Goal: Task Accomplishment & Management: Manage account settings

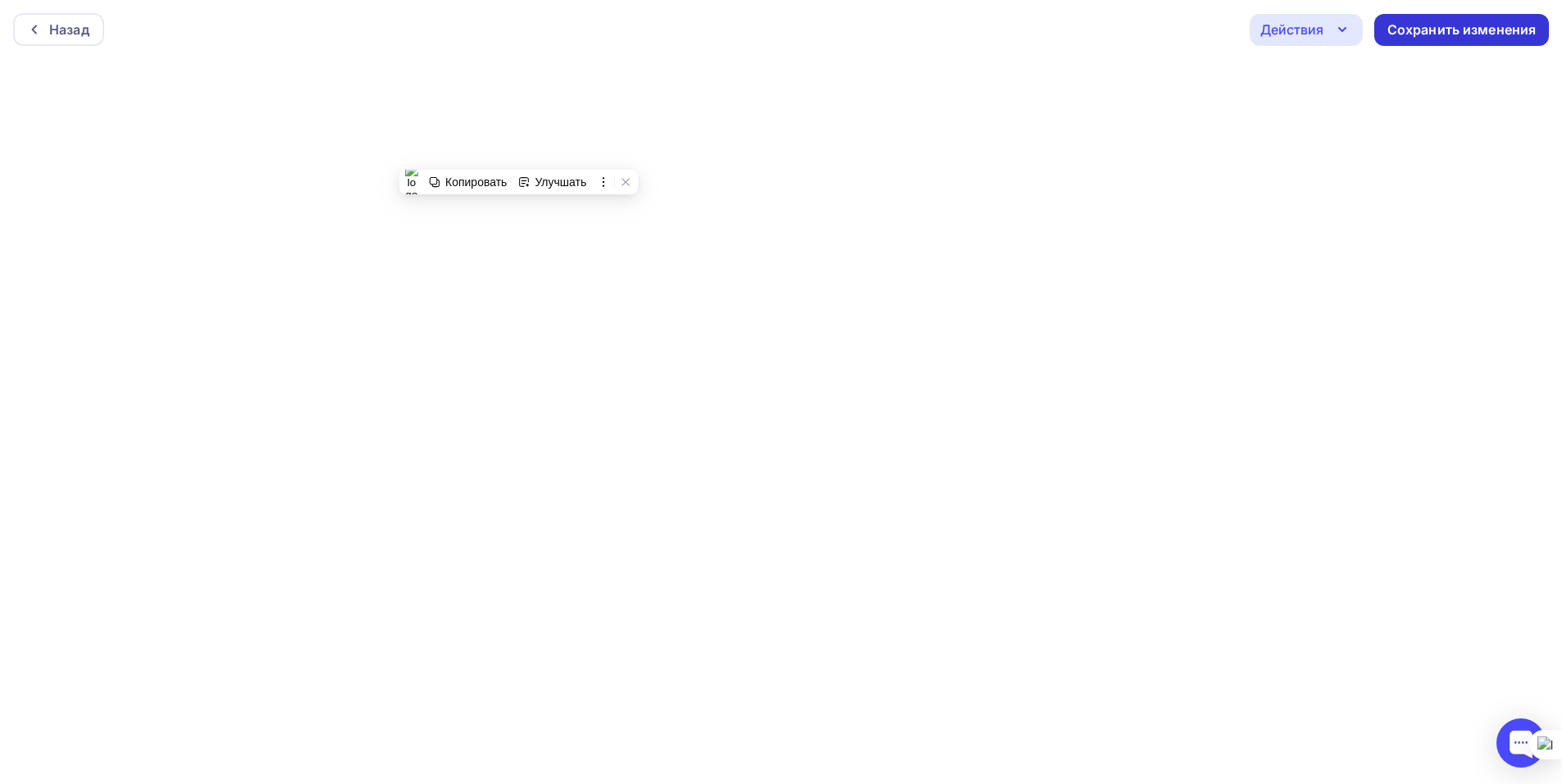
click at [1434, 32] on div "Сохранить изменения" at bounding box center [1462, 30] width 149 height 19
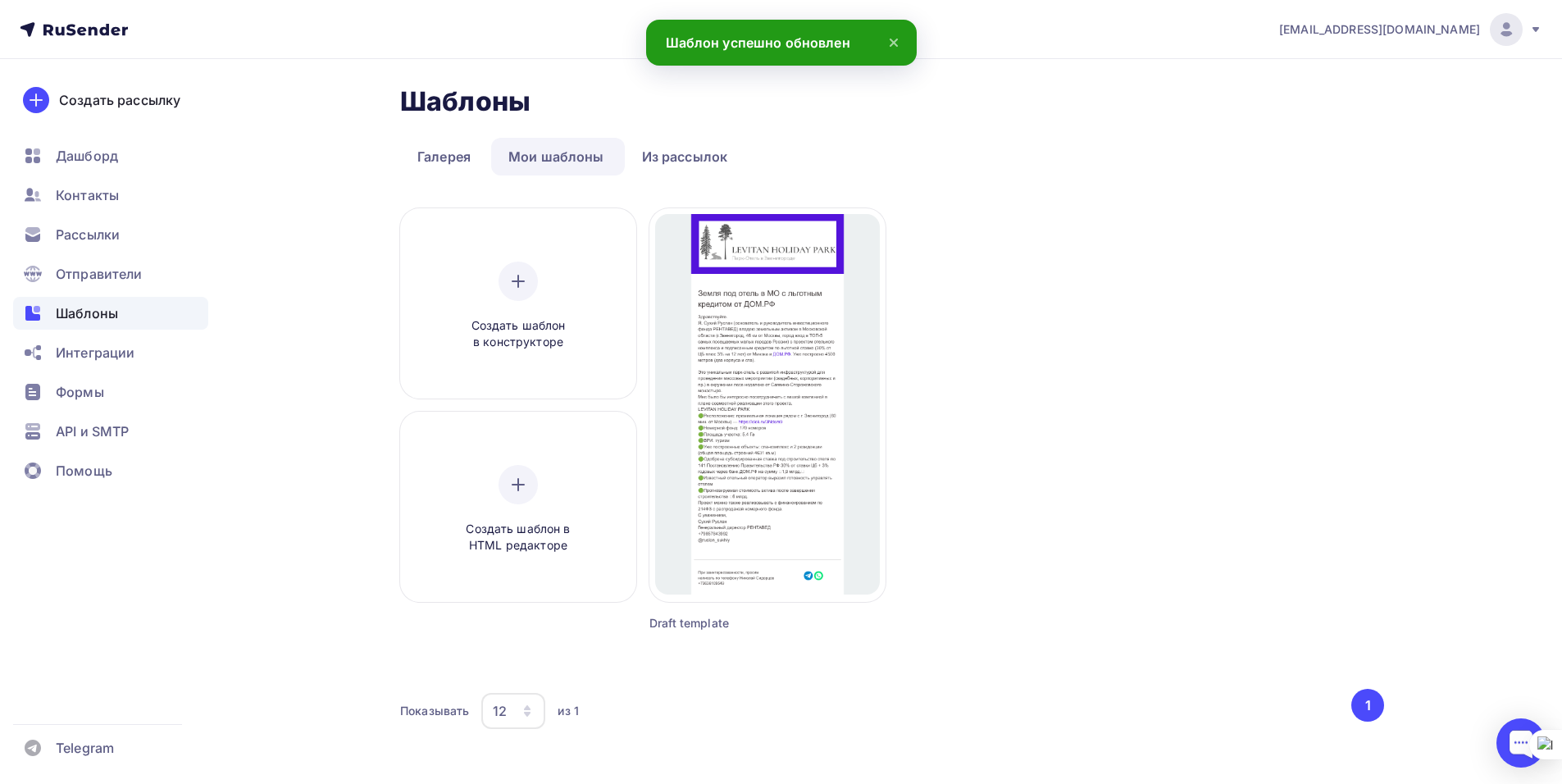
click at [87, 217] on ul "Дашборд Контакты Рассылки Отправители Шаблоны Интеграции Формы API и SMTP Помощь" at bounding box center [111, 317] width 195 height 357
click at [80, 238] on span "Рассылки" at bounding box center [88, 235] width 64 height 20
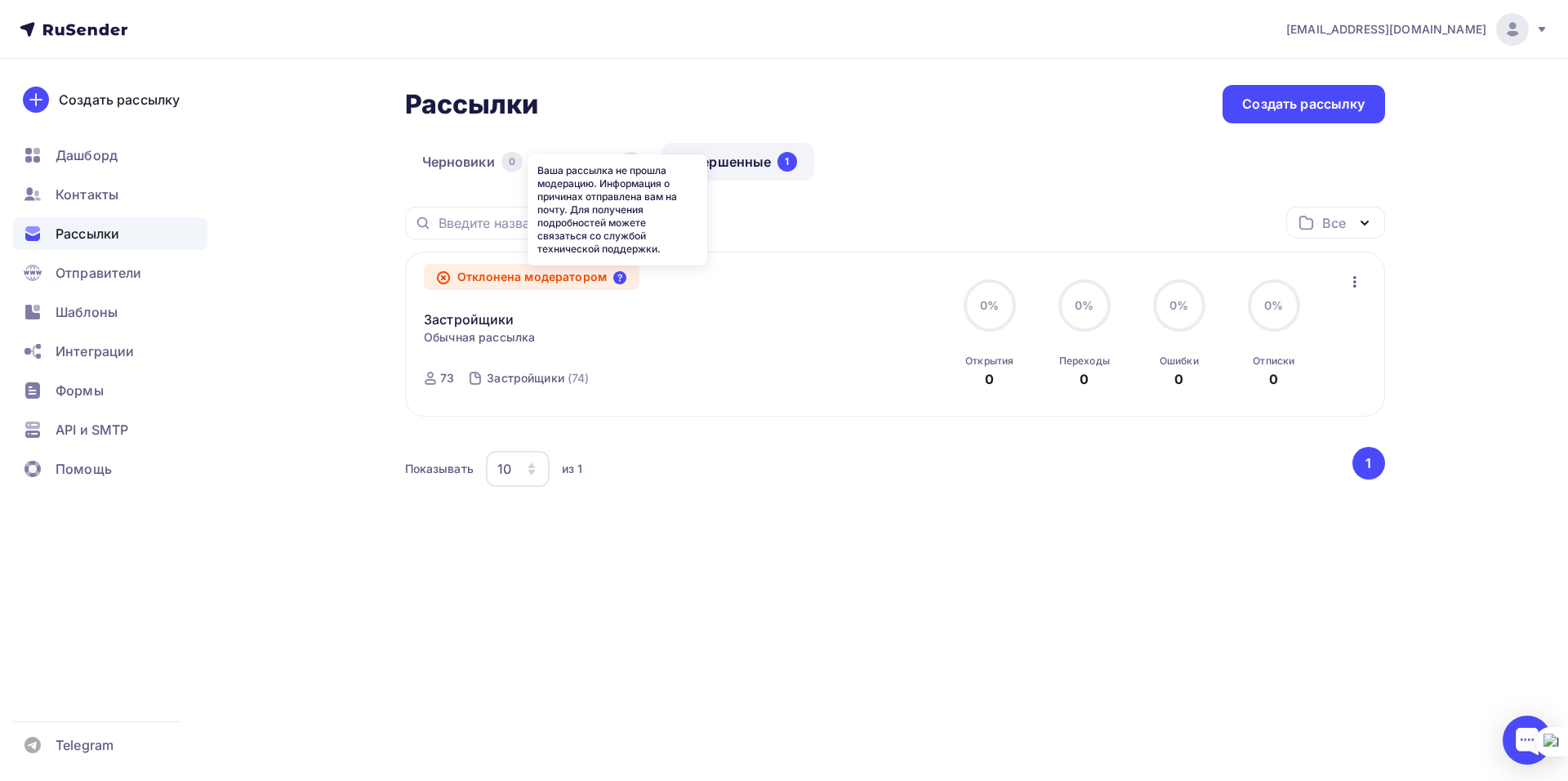
click at [623, 279] on icon at bounding box center [620, 277] width 13 height 13
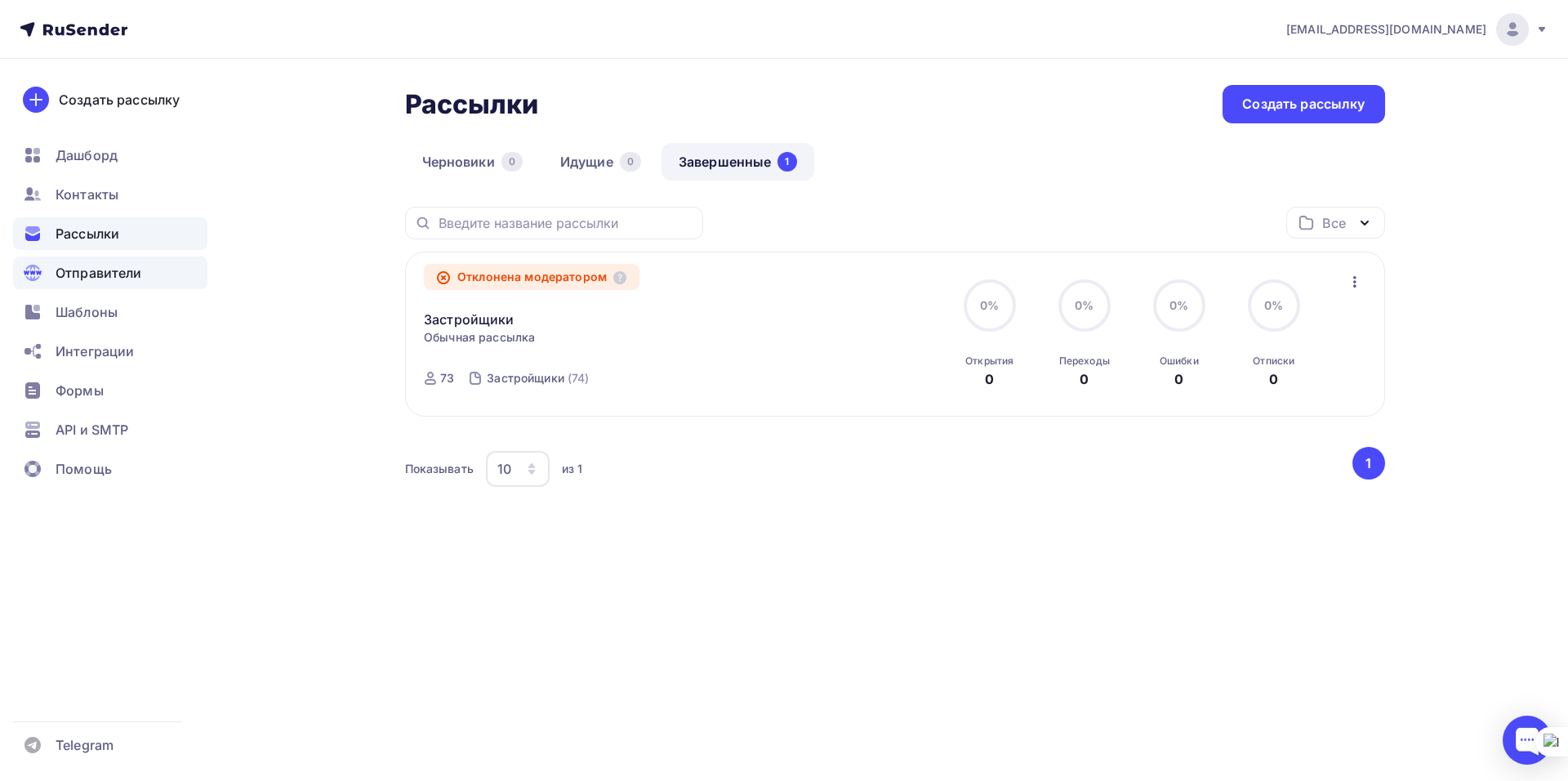
click at [85, 272] on span "Отправители" at bounding box center [99, 273] width 86 height 20
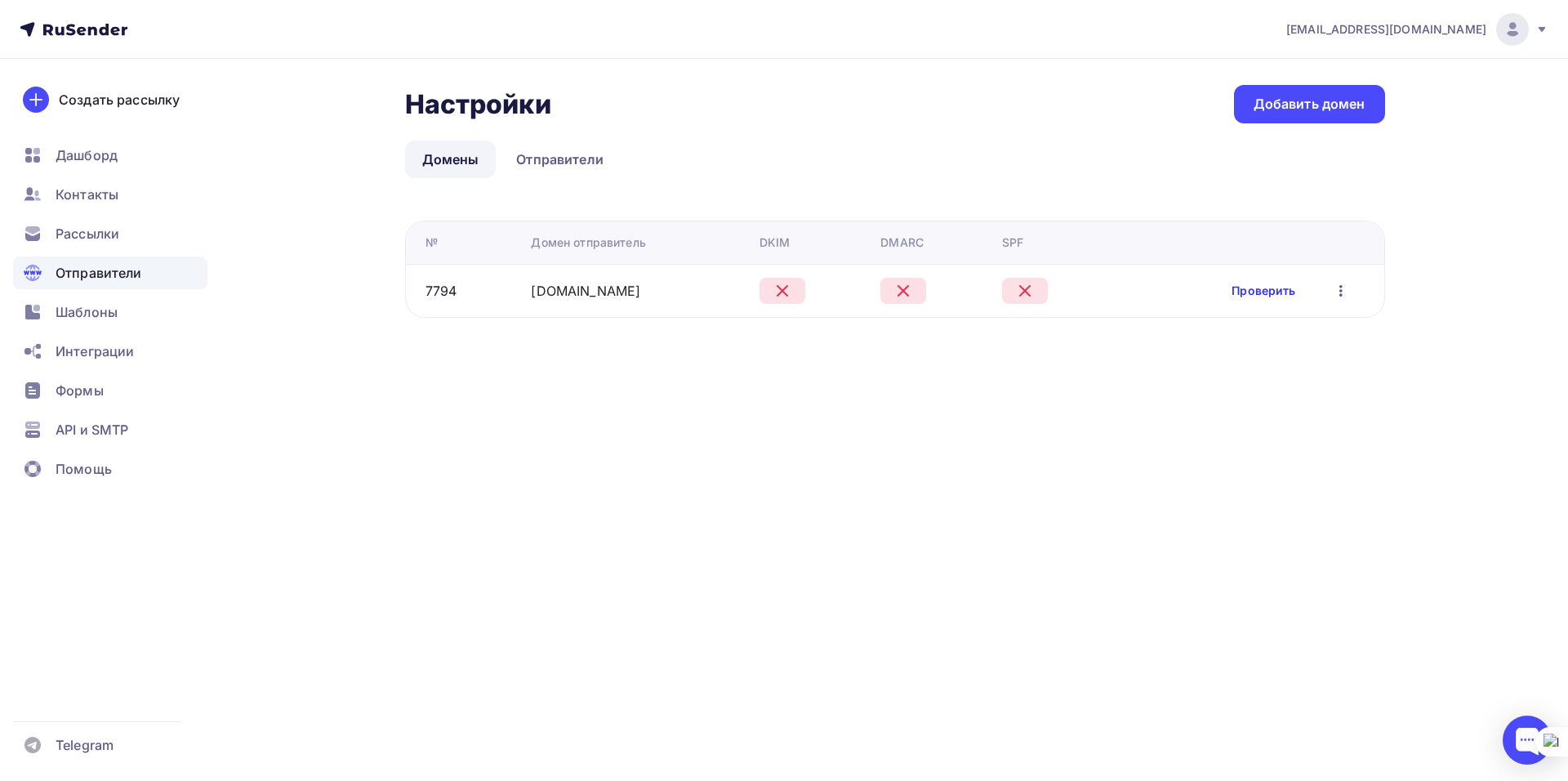
click at [1263, 297] on link "Проверить" at bounding box center [1263, 291] width 64 height 16
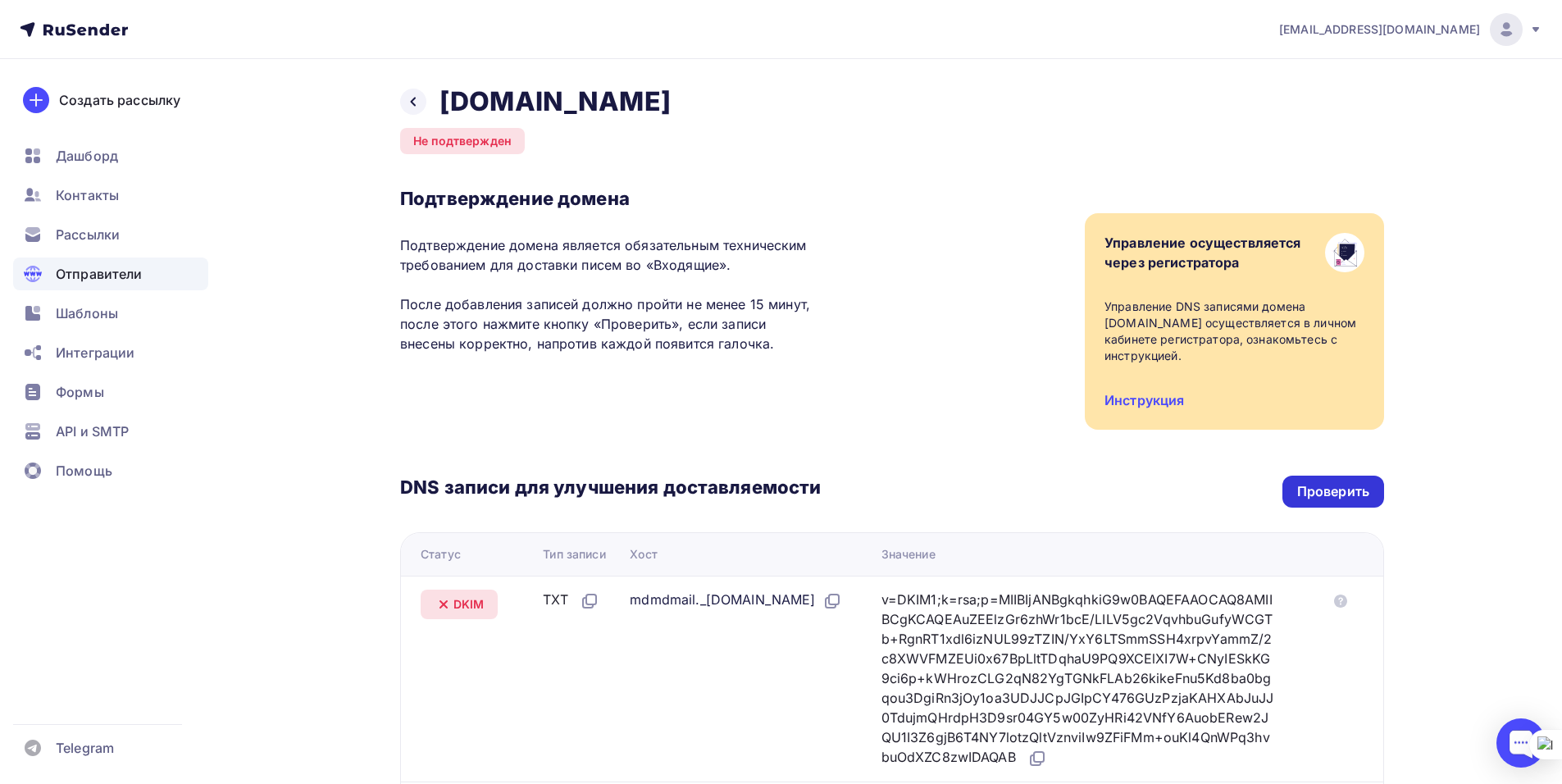
click at [1320, 485] on div "Проверить" at bounding box center [1333, 491] width 72 height 19
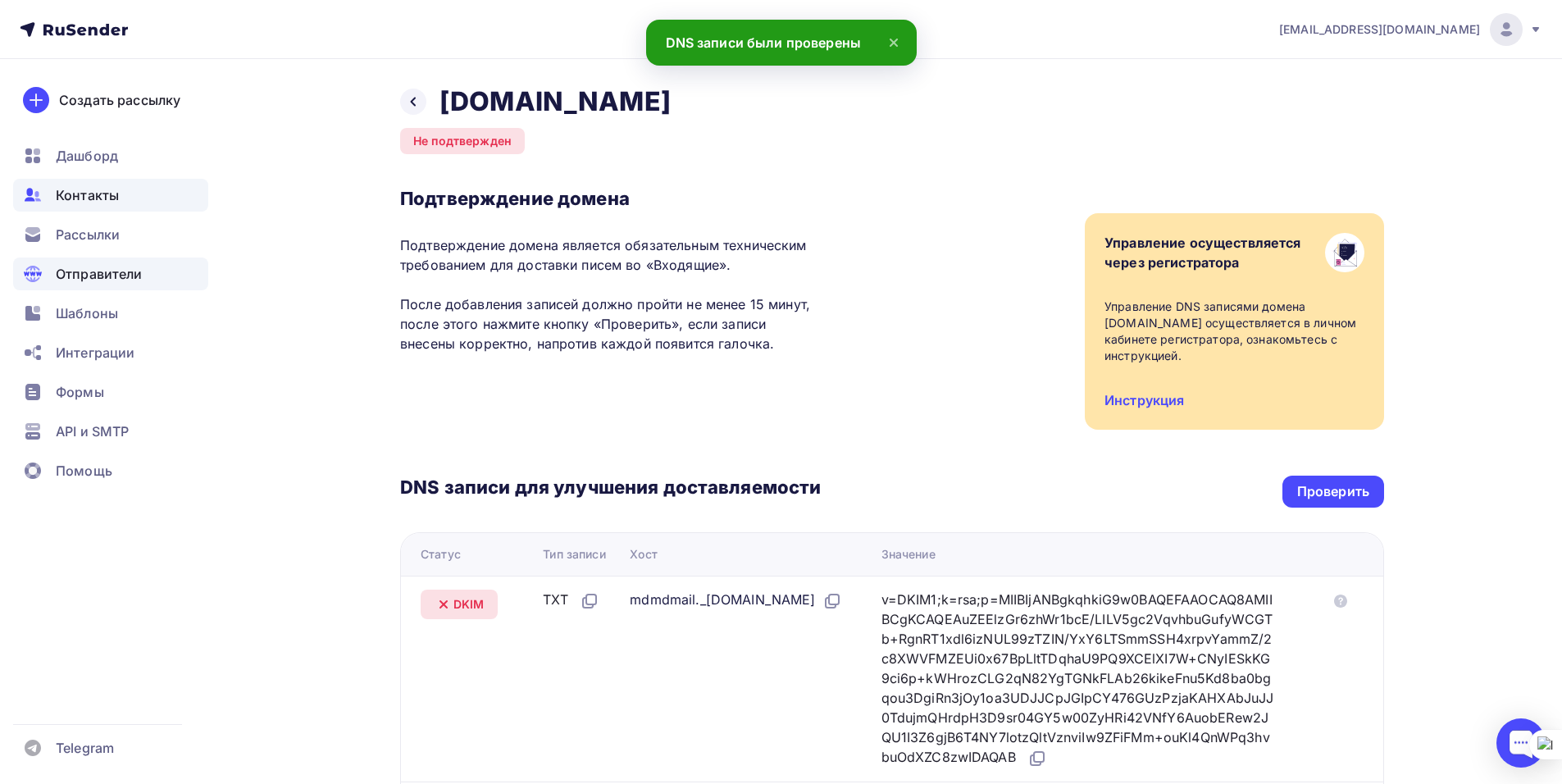
click at [58, 204] on span "Контакты" at bounding box center [88, 195] width 63 height 20
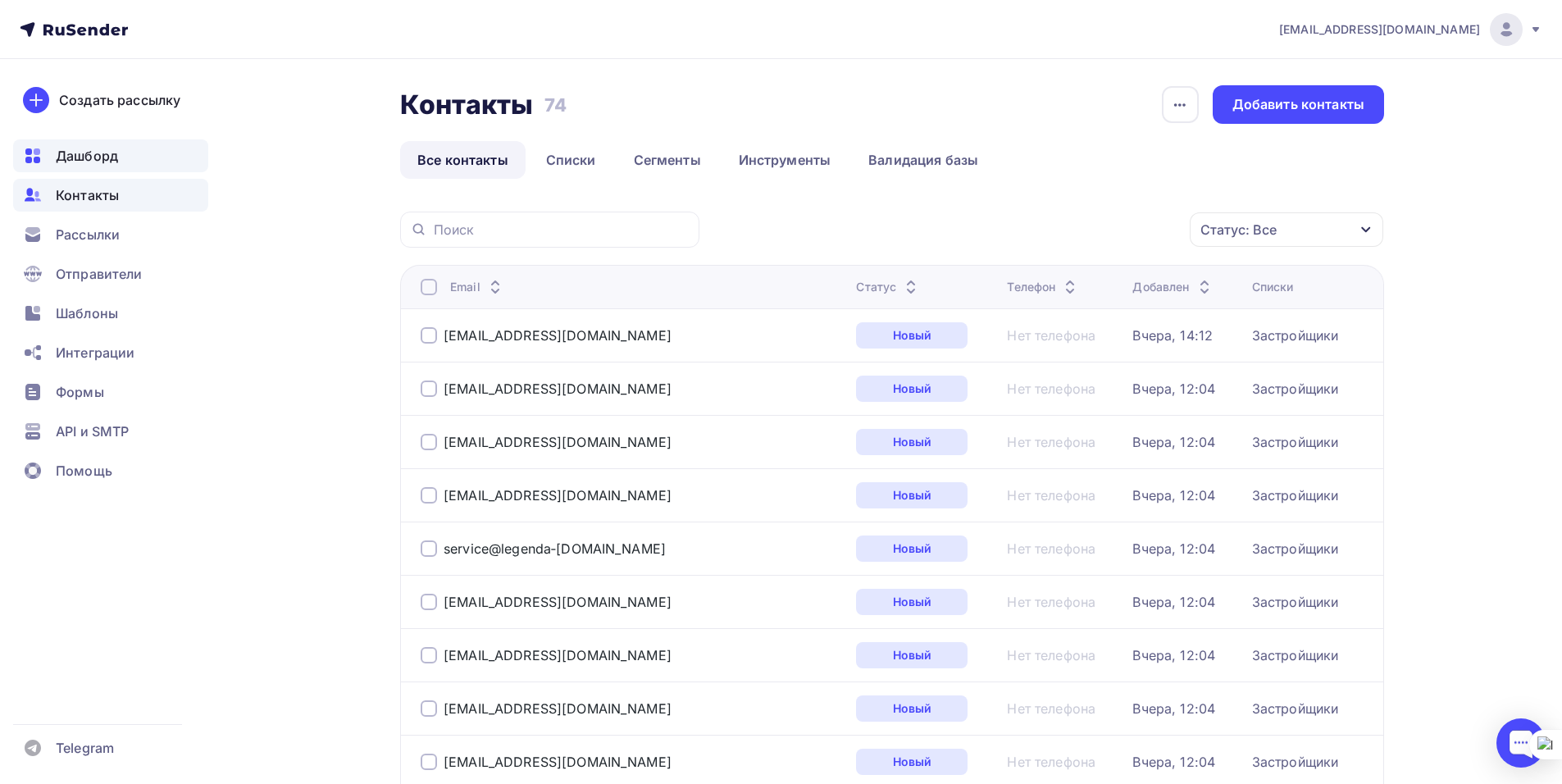
click at [66, 145] on div "Дашборд" at bounding box center [111, 155] width 195 height 33
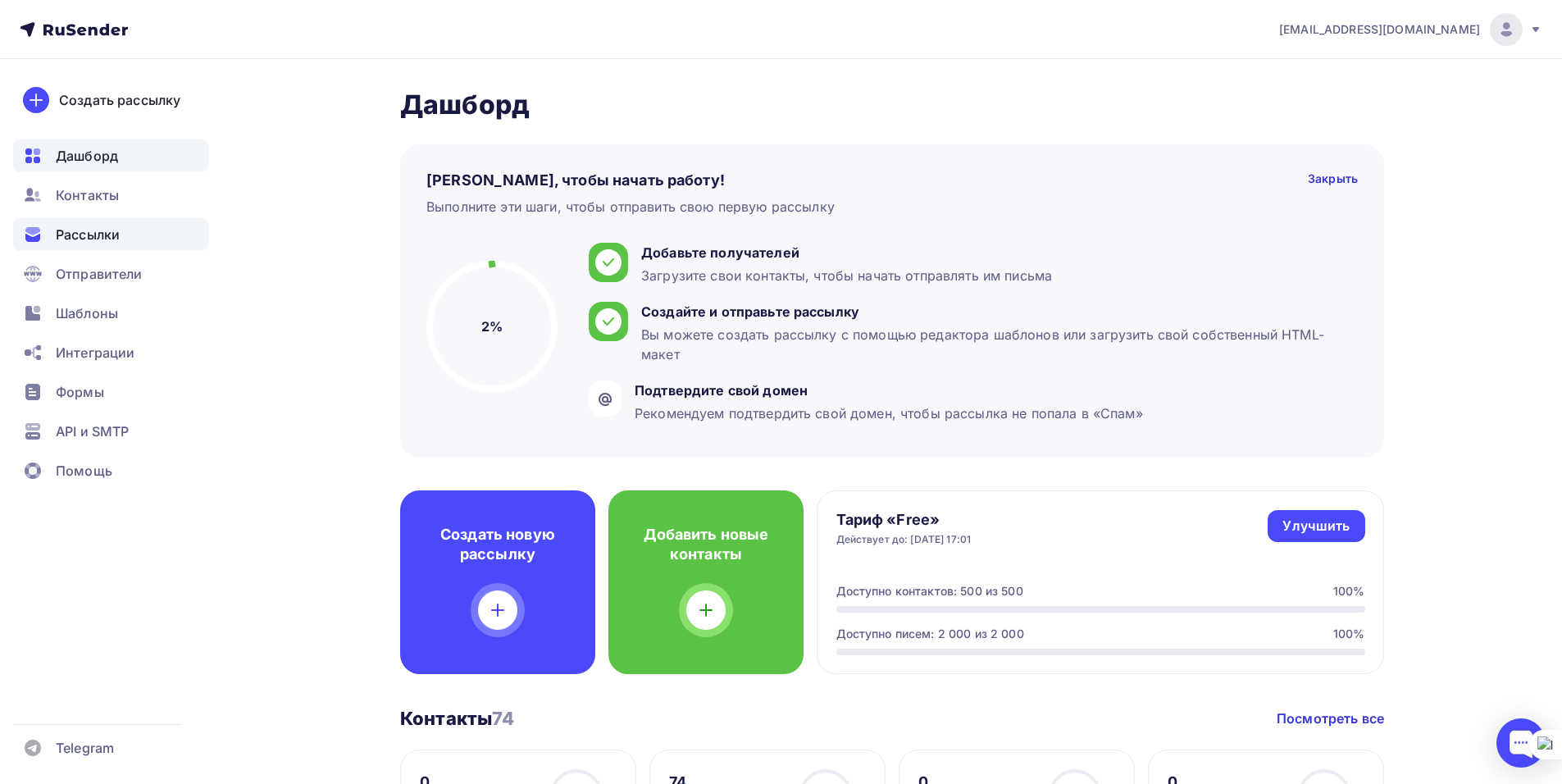
click at [76, 231] on span "Рассылки" at bounding box center [88, 235] width 64 height 20
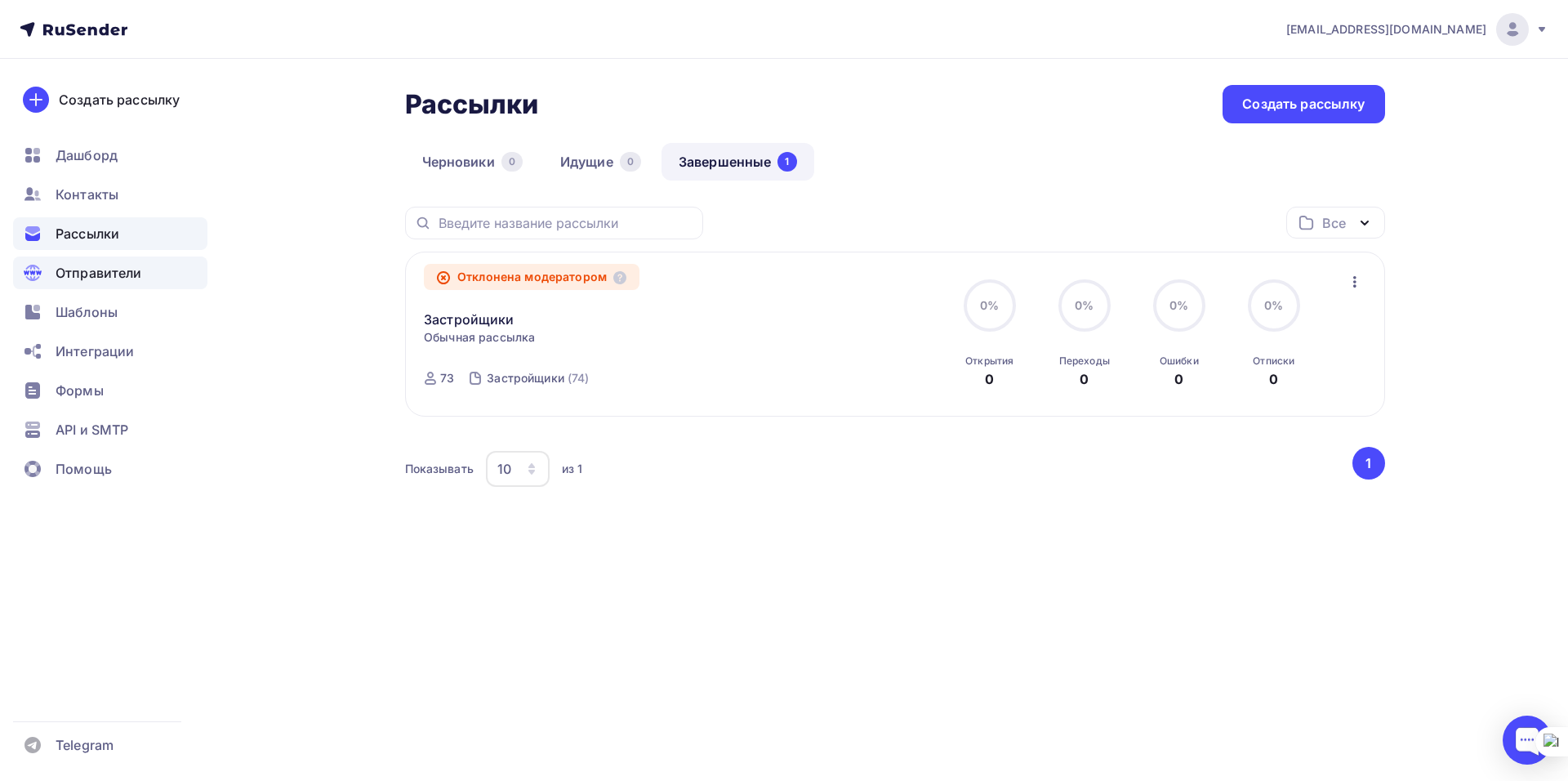
click at [83, 270] on span "Отправители" at bounding box center [99, 273] width 86 height 20
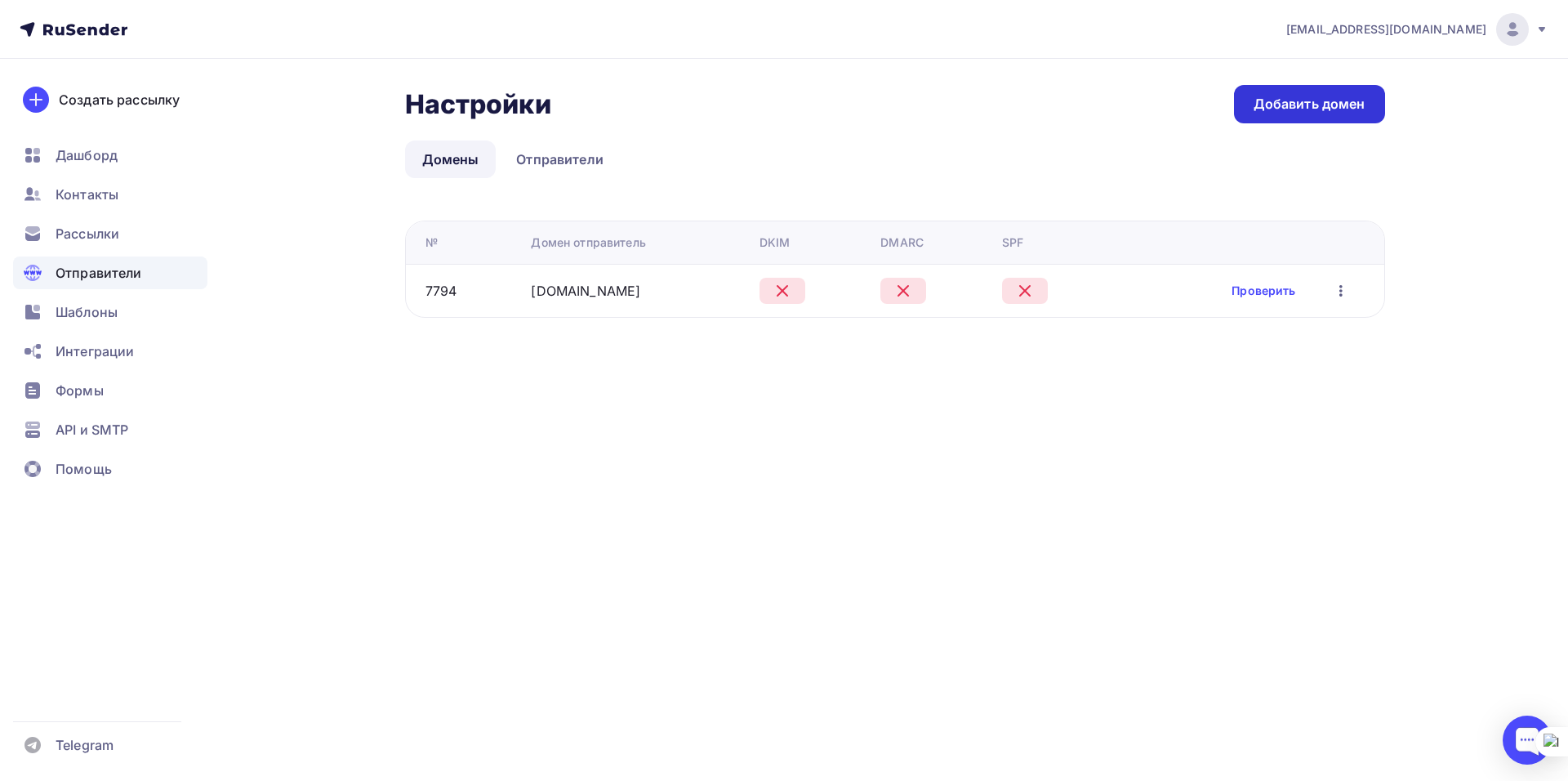
click at [1337, 111] on div "Добавить домен" at bounding box center [1309, 103] width 112 height 19
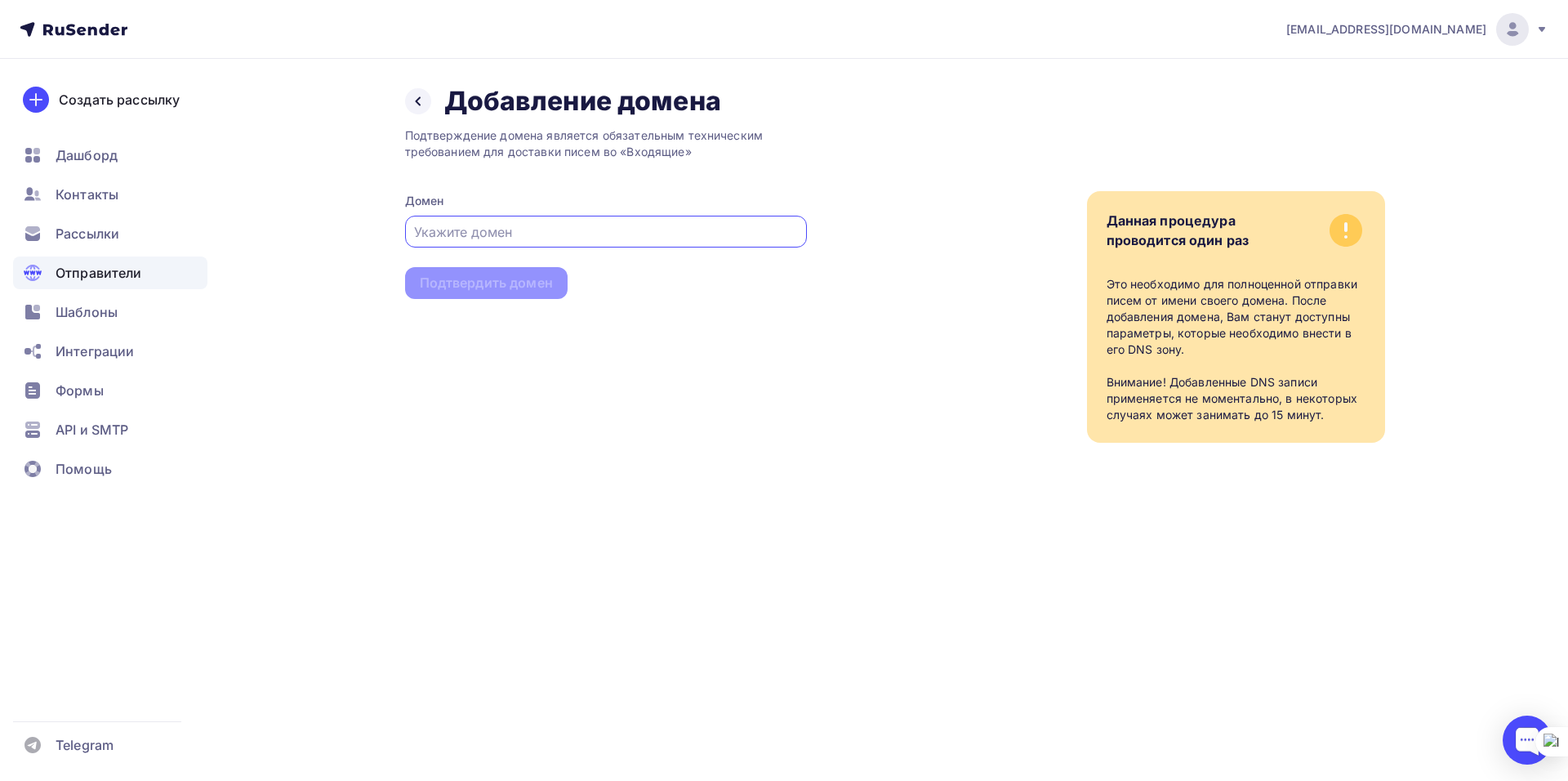
paste input "[URL][DOMAIN_NAME]"
drag, startPoint x: 458, startPoint y: 231, endPoint x: 383, endPoint y: 236, distance: 75.2
click at [383, 236] on div "Назад Добавление домена Добавление домена Подтверждение домена является обязате…" at bounding box center [784, 283] width 1339 height 449
type input "[DOMAIN_NAME]"
click at [506, 276] on div "Подтвердить домен" at bounding box center [487, 283] width 133 height 19
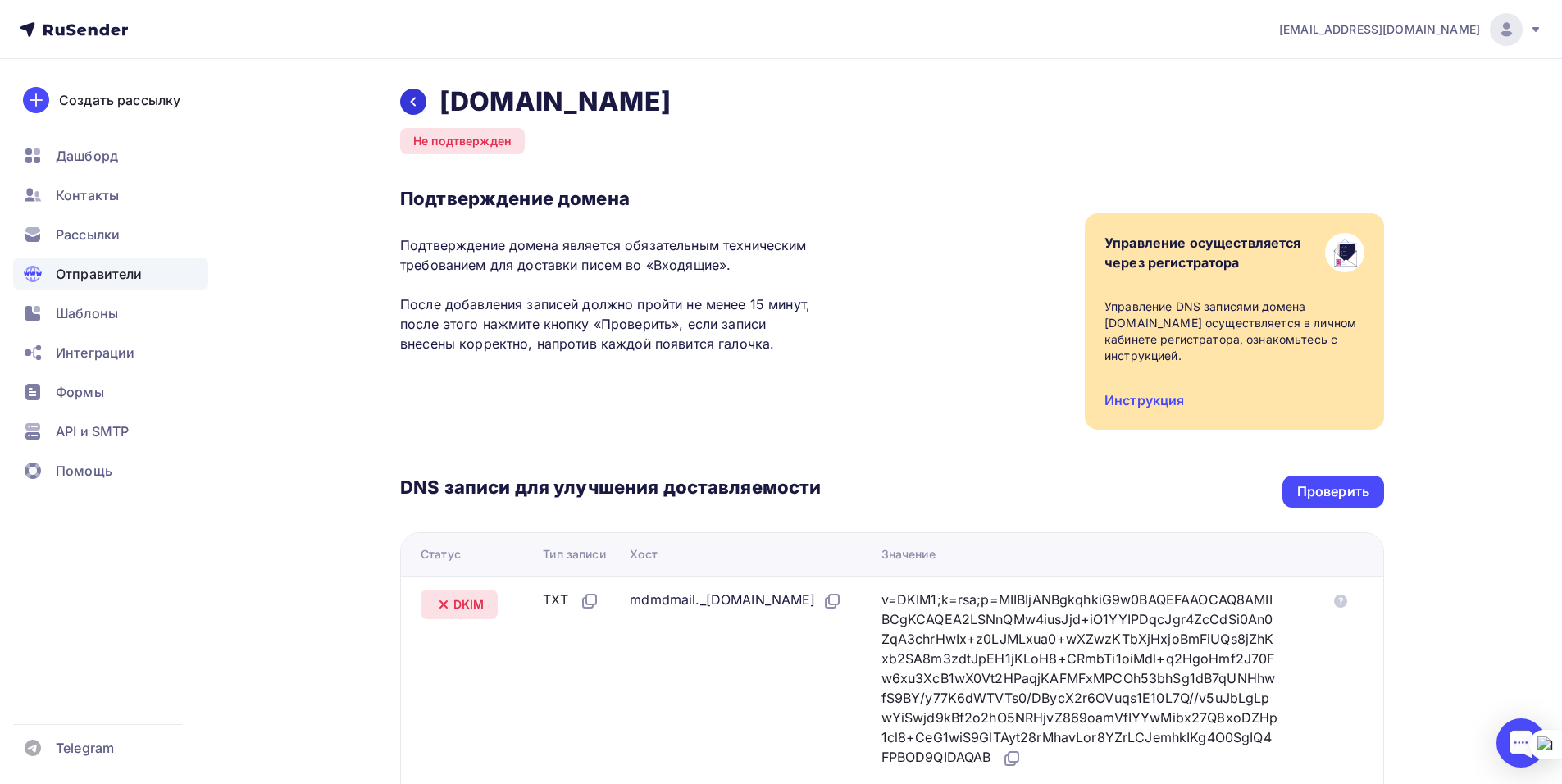
click at [413, 99] on icon at bounding box center [413, 101] width 14 height 14
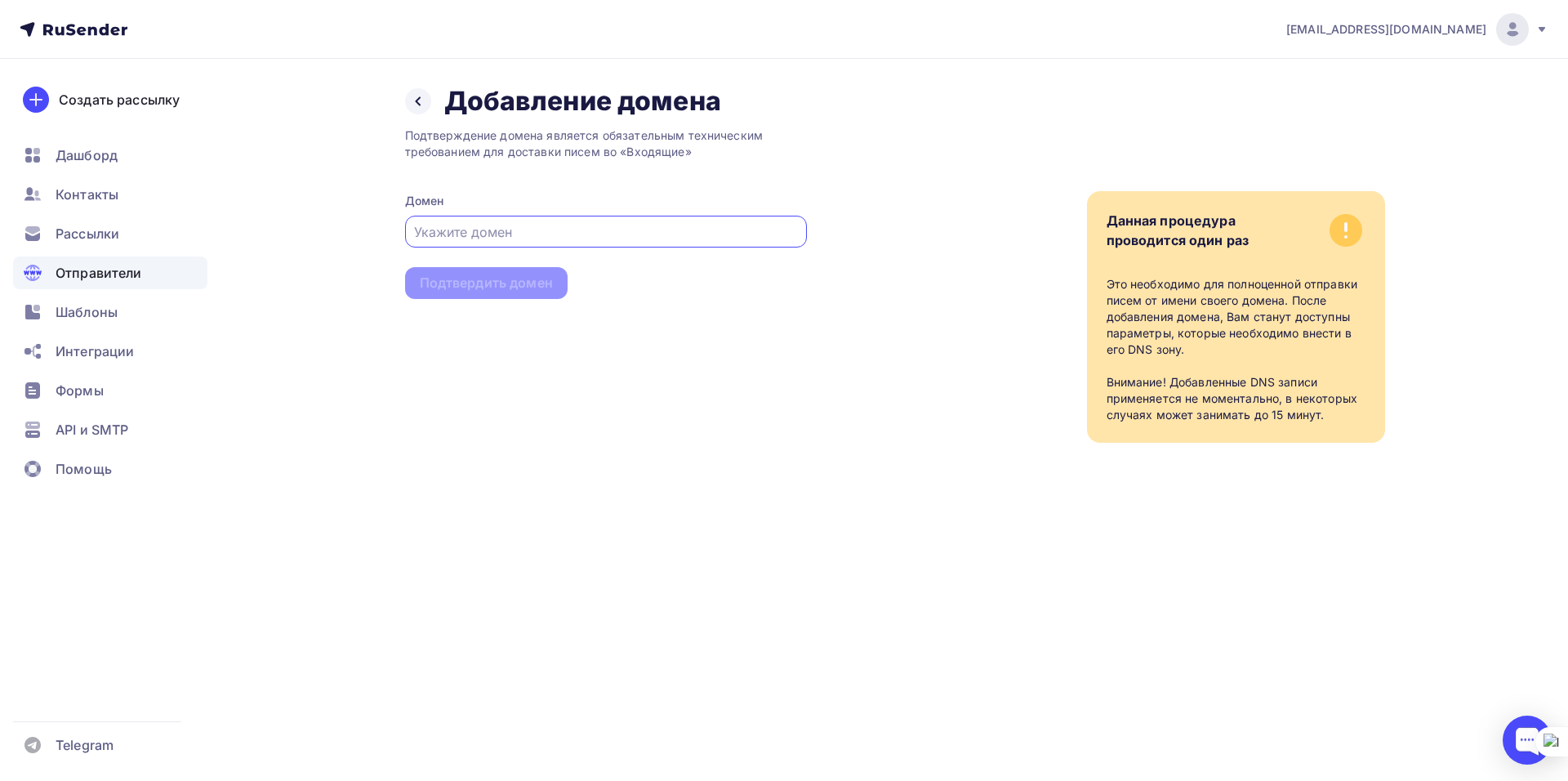
click at [411, 99] on div at bounding box center [417, 101] width 26 height 26
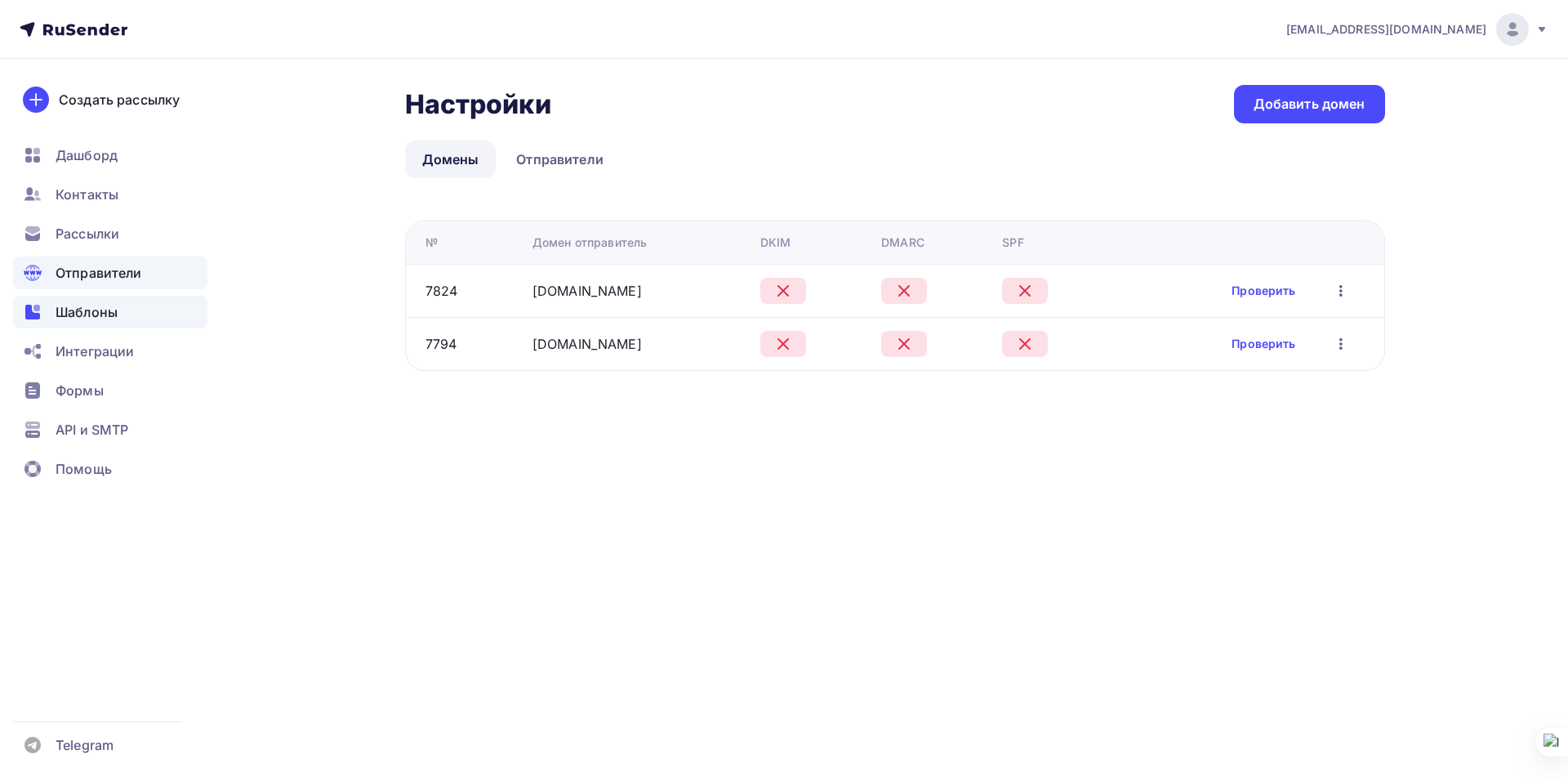
click at [99, 307] on span "Шаблоны" at bounding box center [86, 312] width 62 height 20
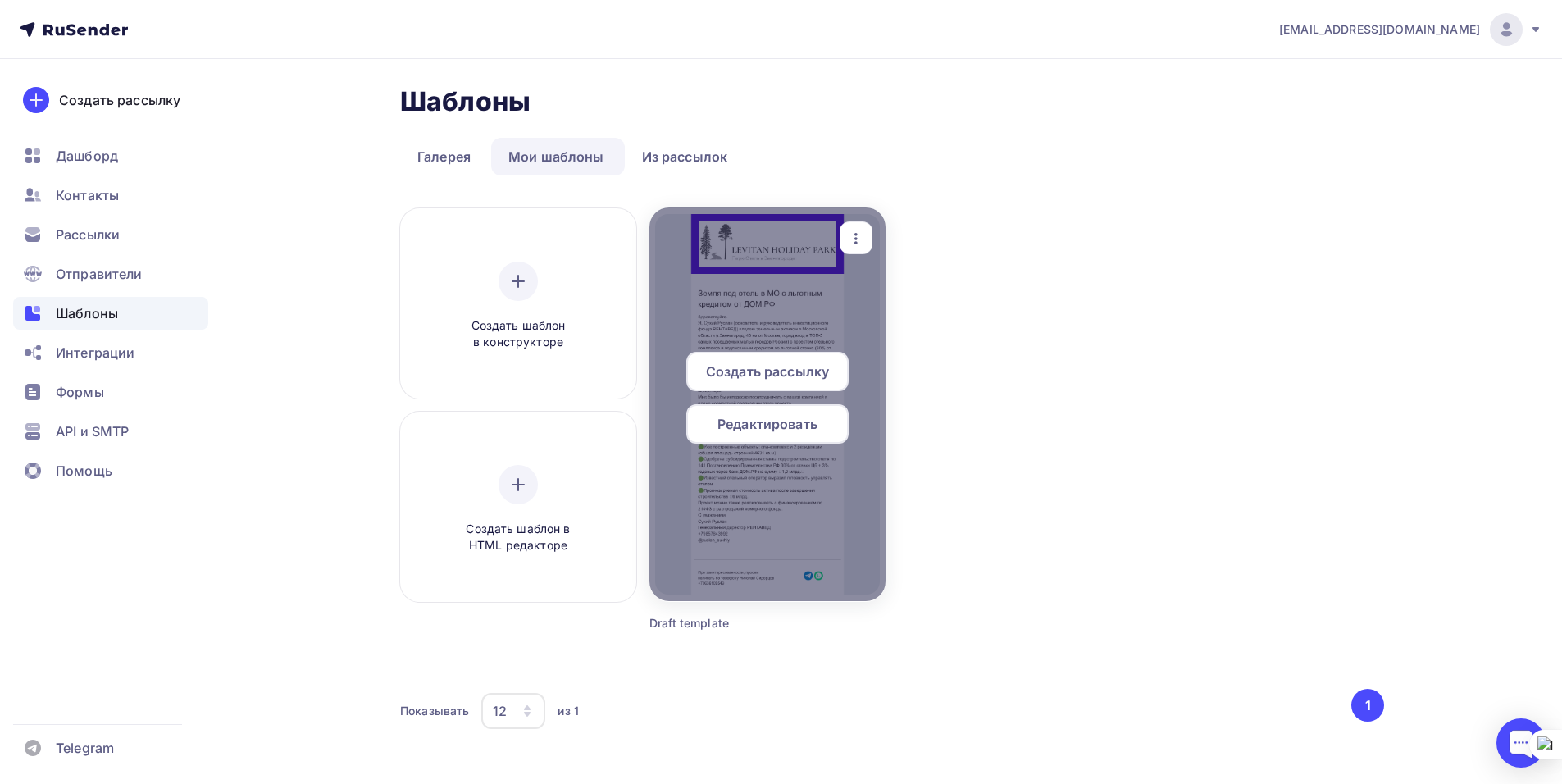
click at [851, 405] on div "Создать рассылку Редактировать" at bounding box center [767, 404] width 236 height 105
click at [834, 422] on div "Редактировать" at bounding box center [768, 425] width 163 height 40
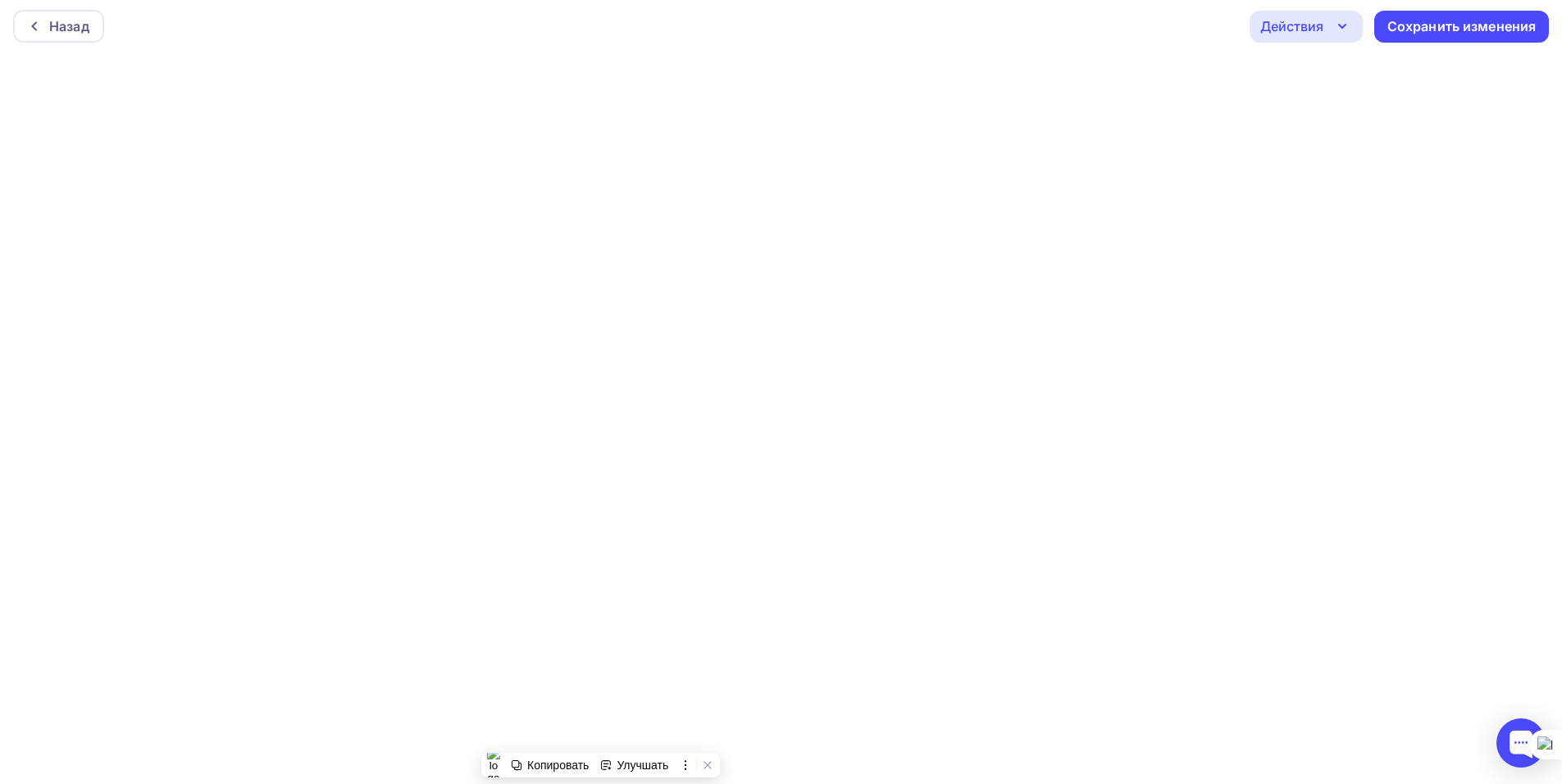
scroll to position [5, 0]
